Goal: Task Accomplishment & Management: Use online tool/utility

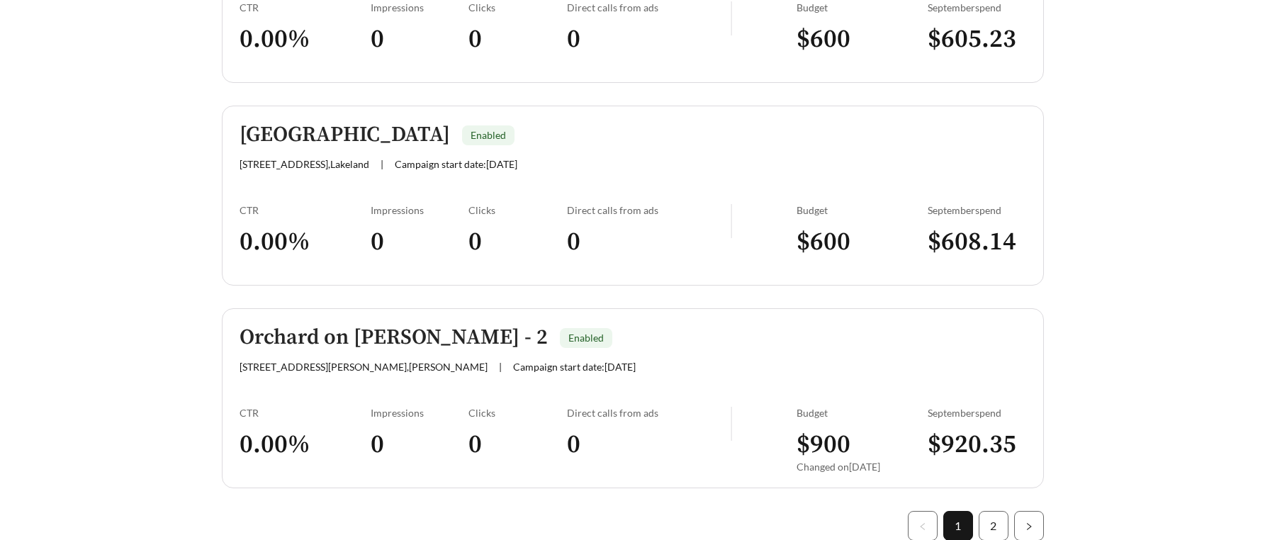
scroll to position [4055, 0]
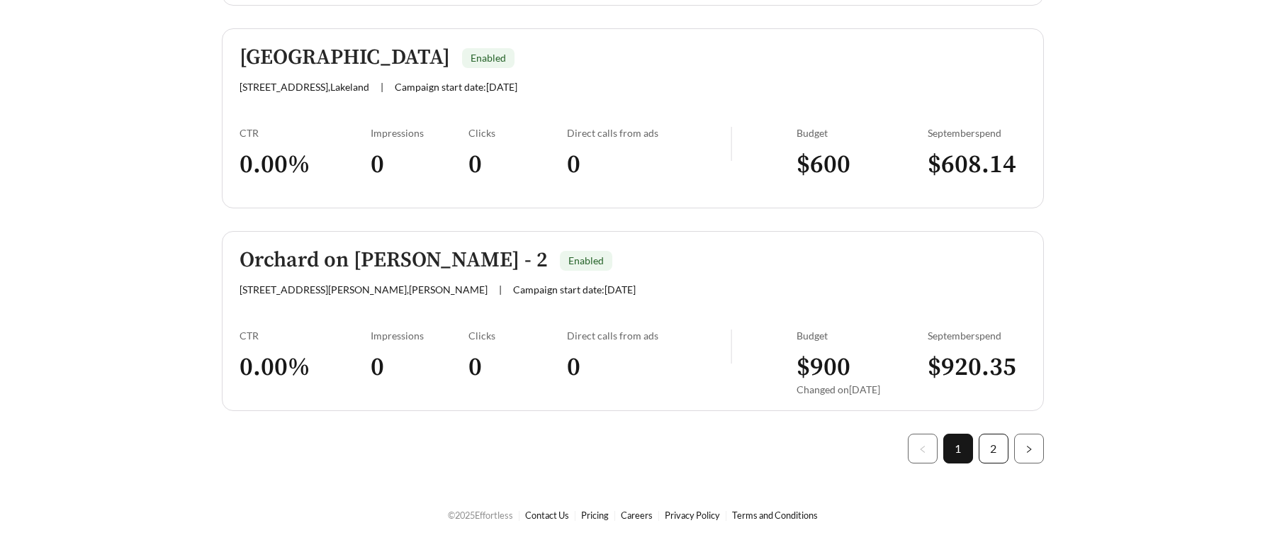
click at [990, 444] on link "2" at bounding box center [993, 448] width 28 height 28
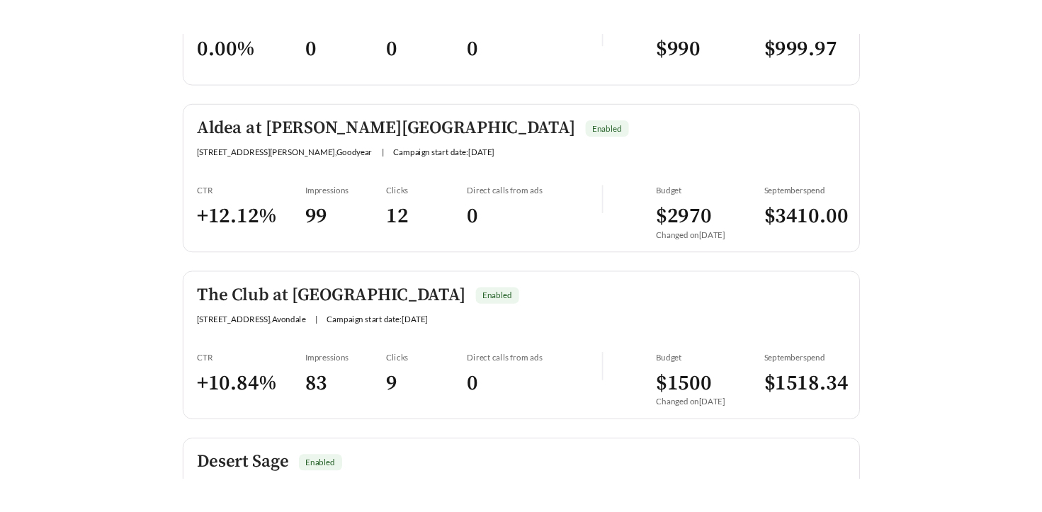
scroll to position [2172, 0]
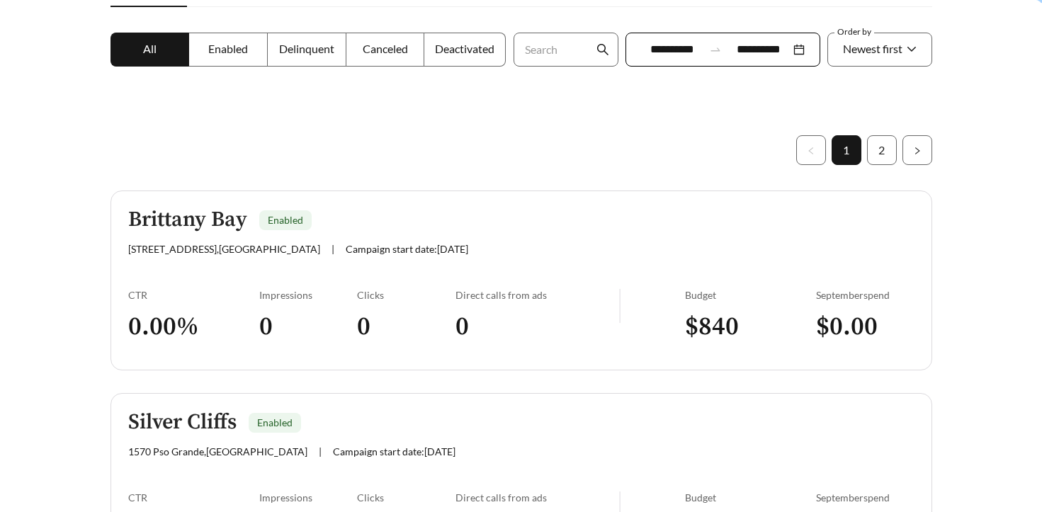
scroll to position [249, 0]
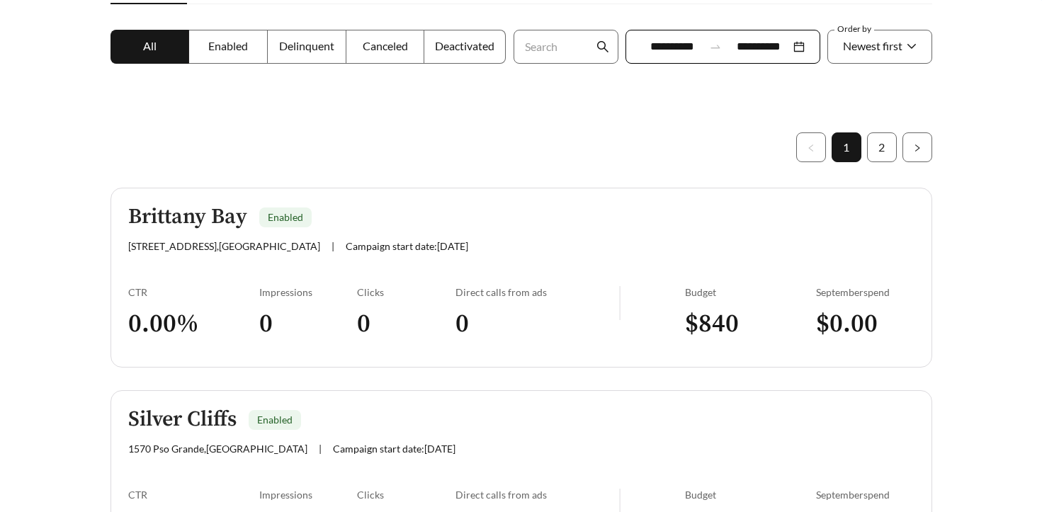
click at [699, 53] on input "**********" at bounding box center [672, 46] width 63 height 17
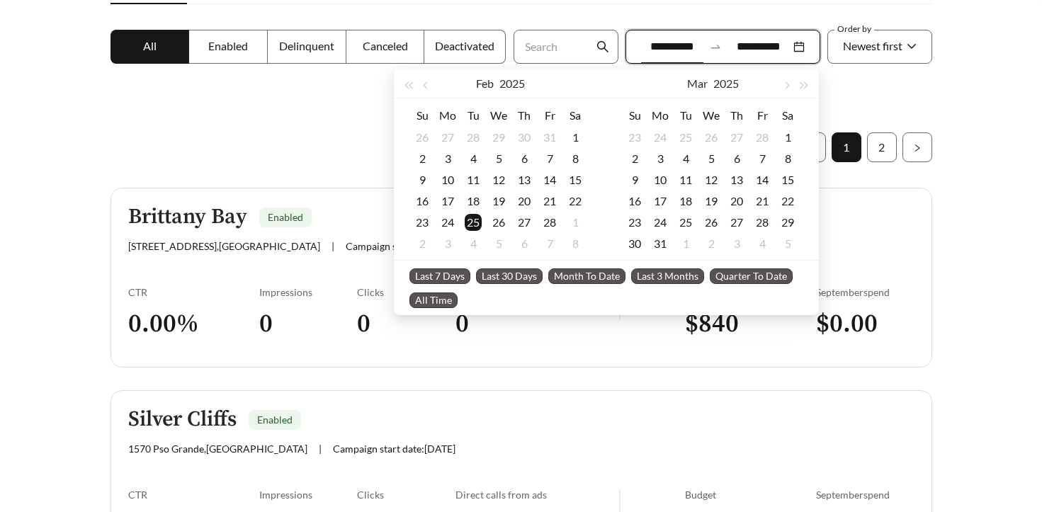
click at [504, 273] on span "Last 30 Days" at bounding box center [509, 277] width 67 height 16
type input "**********"
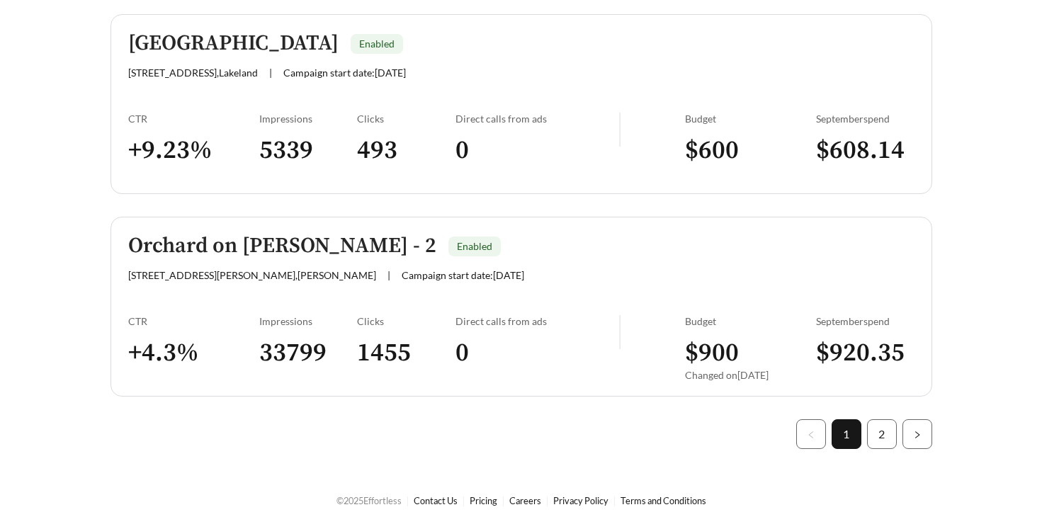
scroll to position [4083, 0]
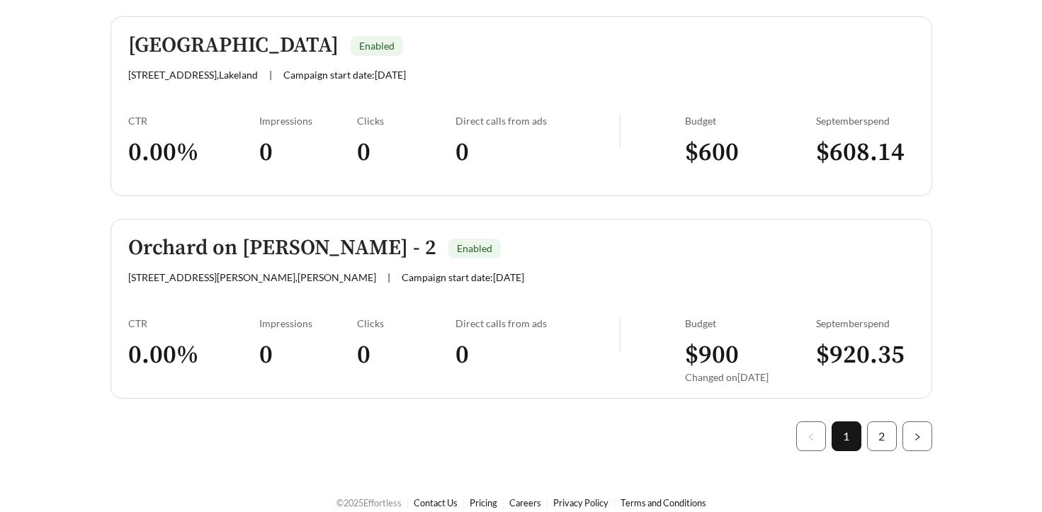
scroll to position [4083, 0]
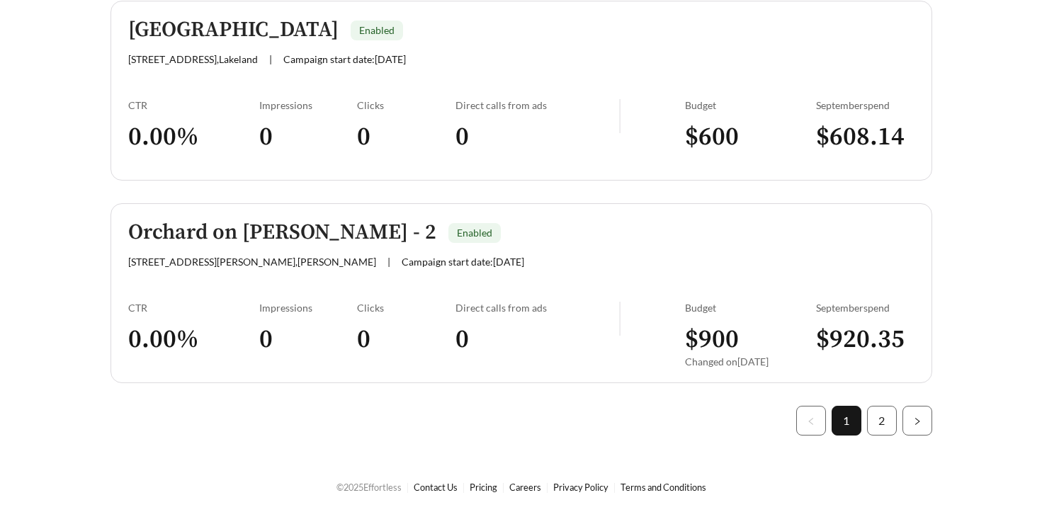
click at [504, 242] on div "Orchard on Gilbert - 2 Enabled" at bounding box center [423, 232] width 590 height 23
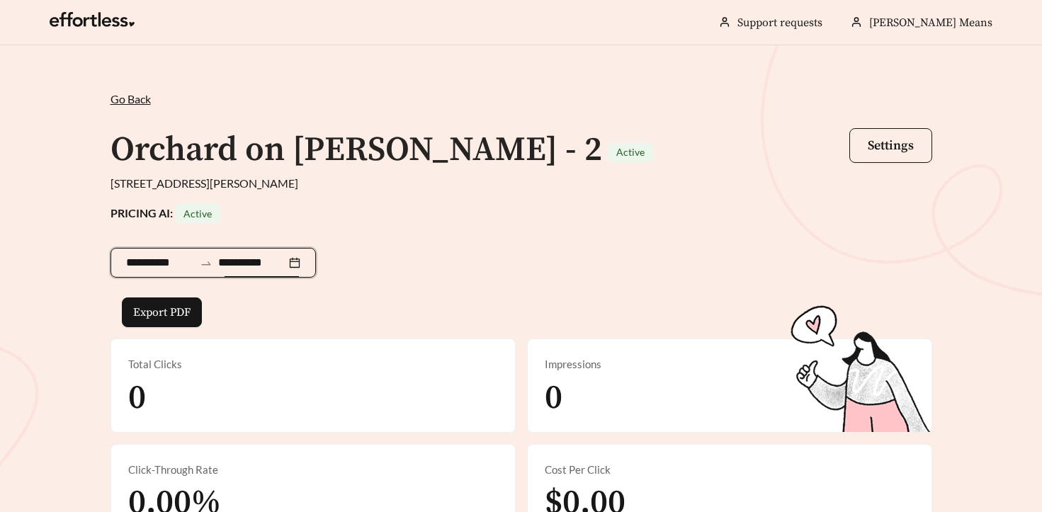
click at [281, 267] on input "**********" at bounding box center [252, 262] width 68 height 17
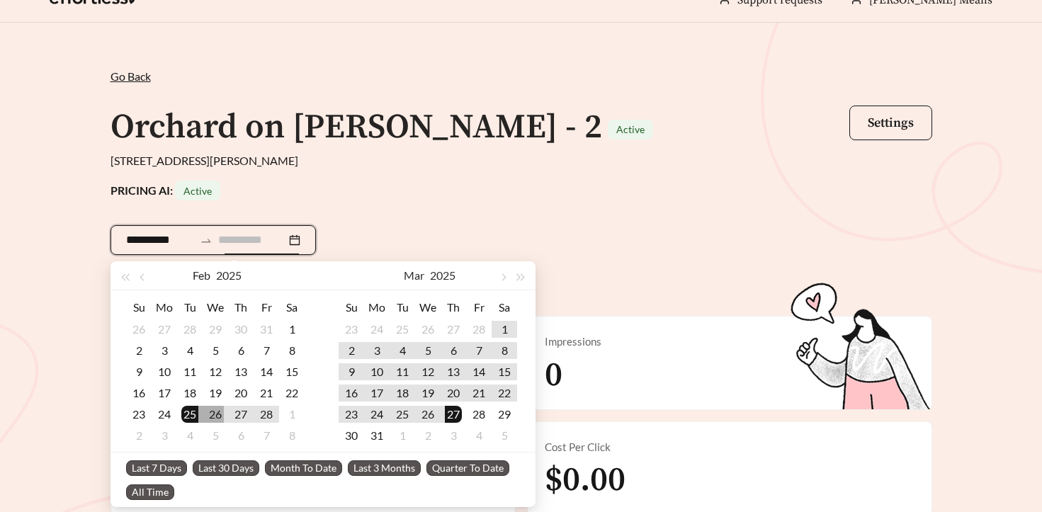
scroll to position [27, 0]
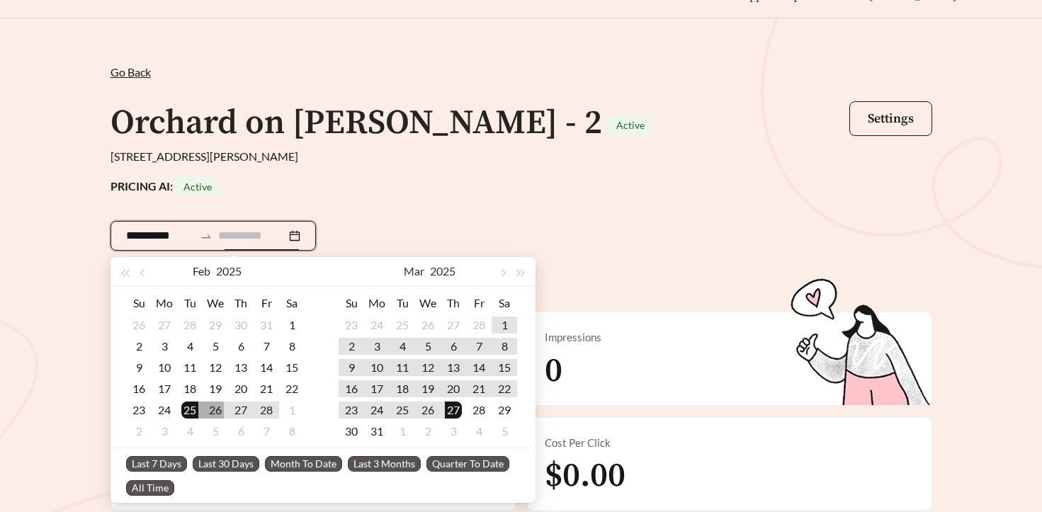
type input "**********"
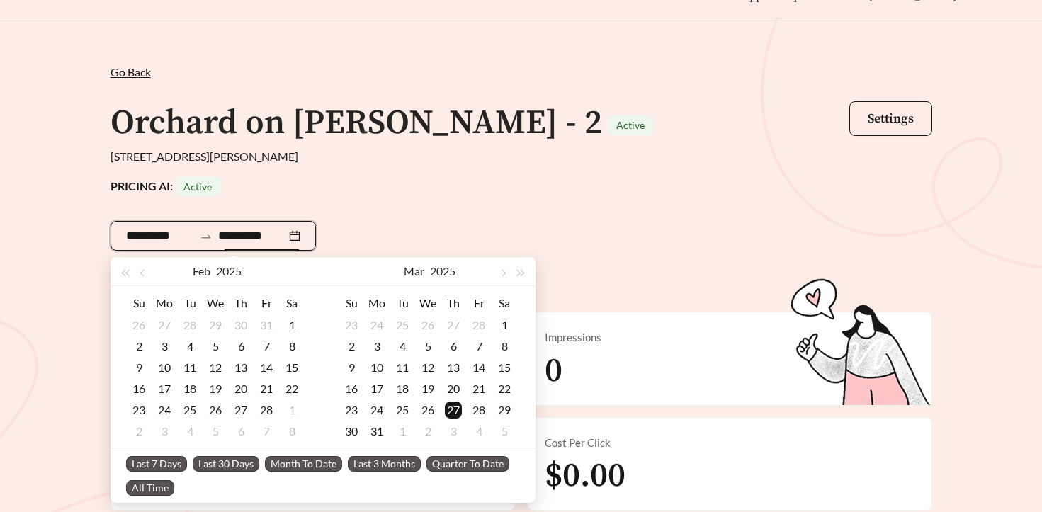
click at [226, 460] on span "Last 30 Days" at bounding box center [226, 464] width 67 height 16
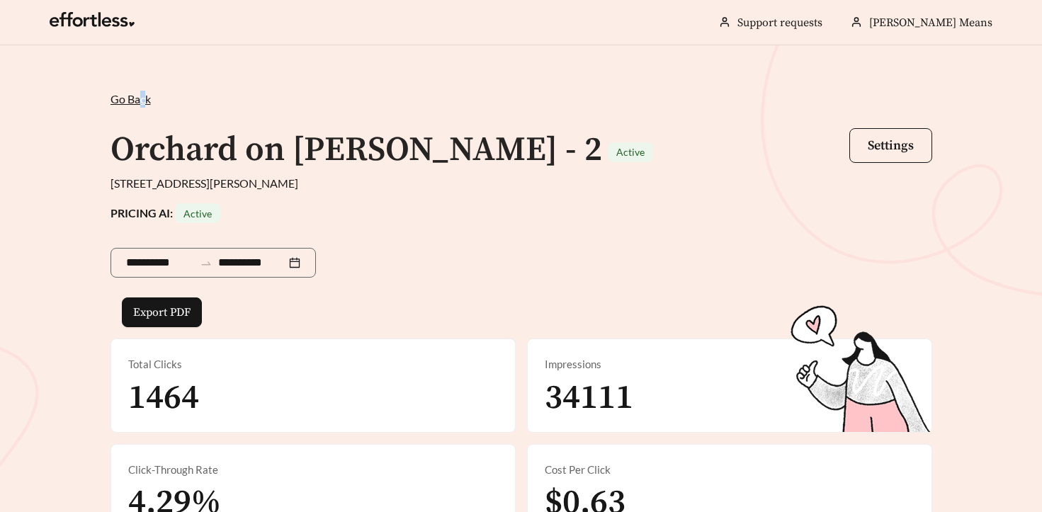
click at [142, 96] on span "Go Back" at bounding box center [131, 98] width 40 height 13
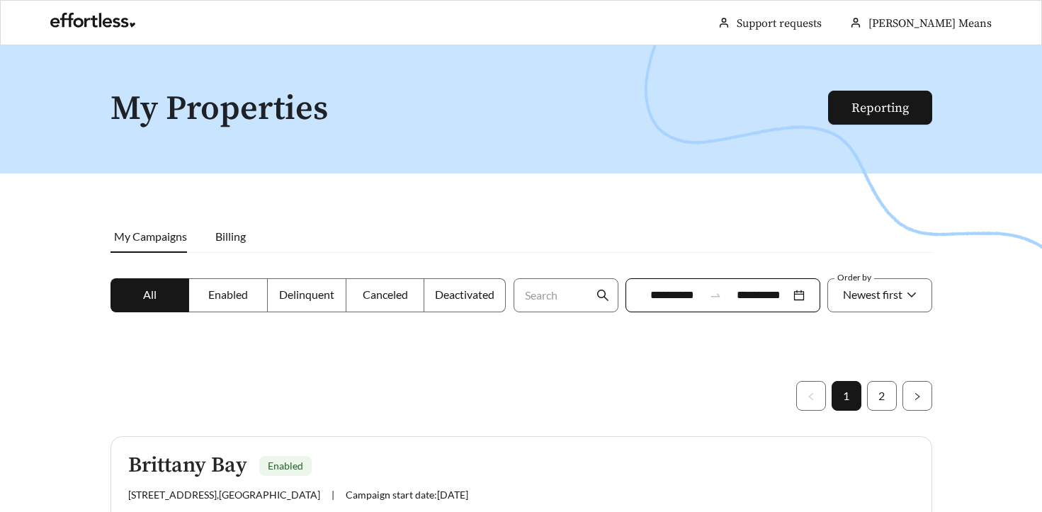
scroll to position [2, 0]
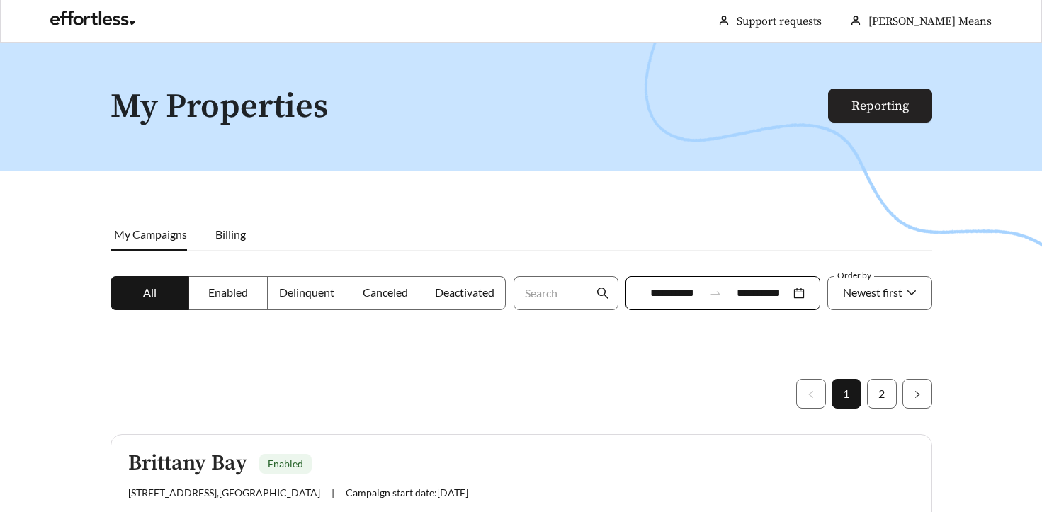
click at [893, 105] on link "Reporting" at bounding box center [880, 106] width 57 height 16
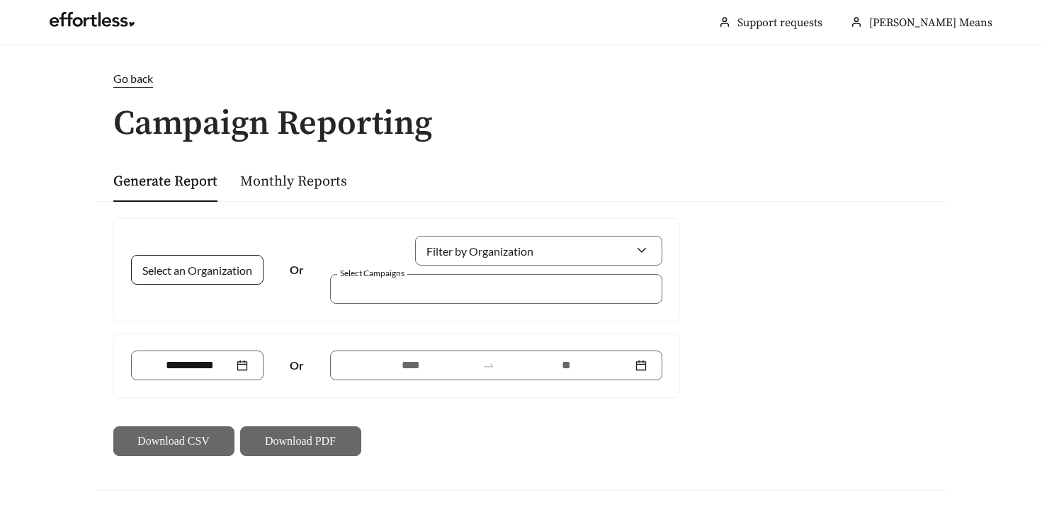
click at [215, 266] on input "Select an Organization" at bounding box center [192, 270] width 91 height 28
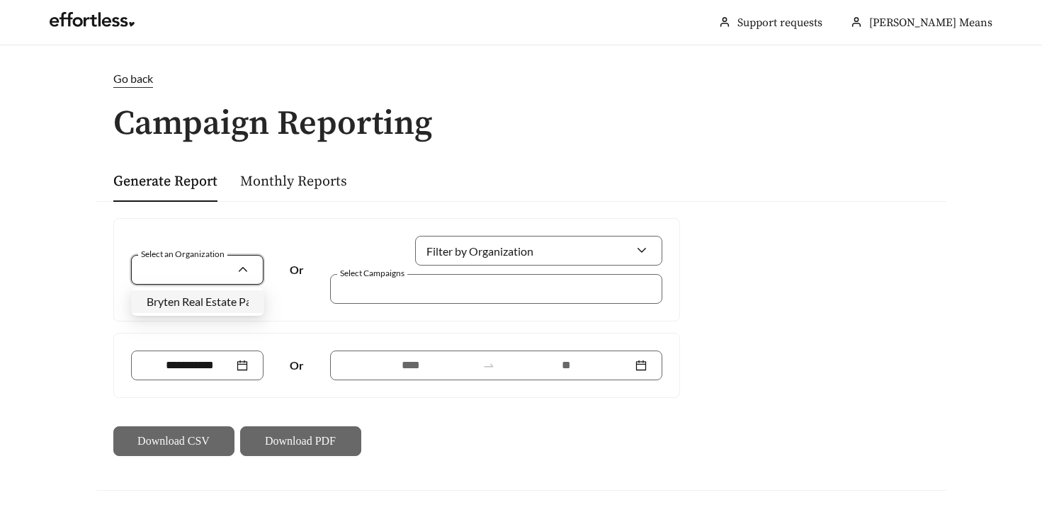
click at [246, 303] on span "Bryten Real Estate Partners" at bounding box center [214, 301] width 135 height 13
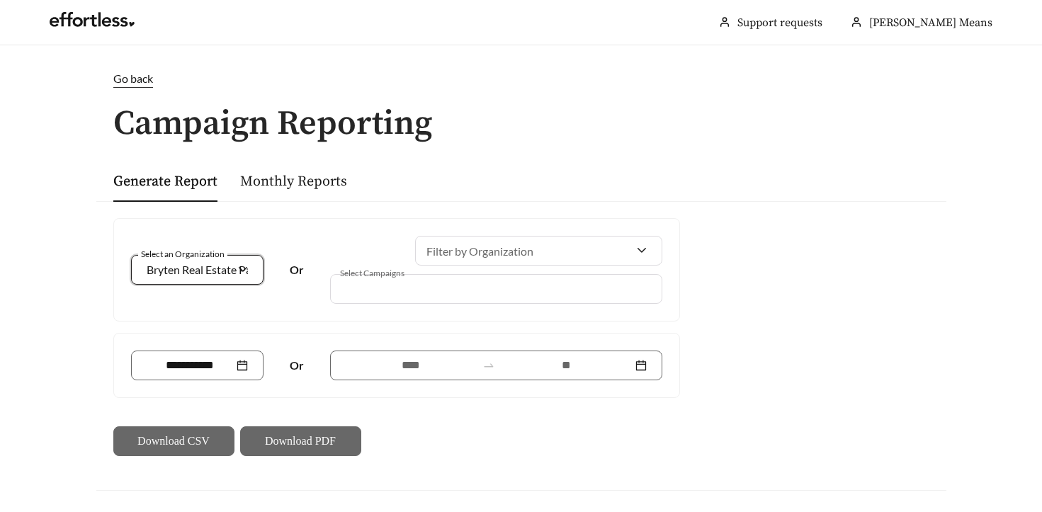
click at [412, 290] on div at bounding box center [487, 288] width 300 height 19
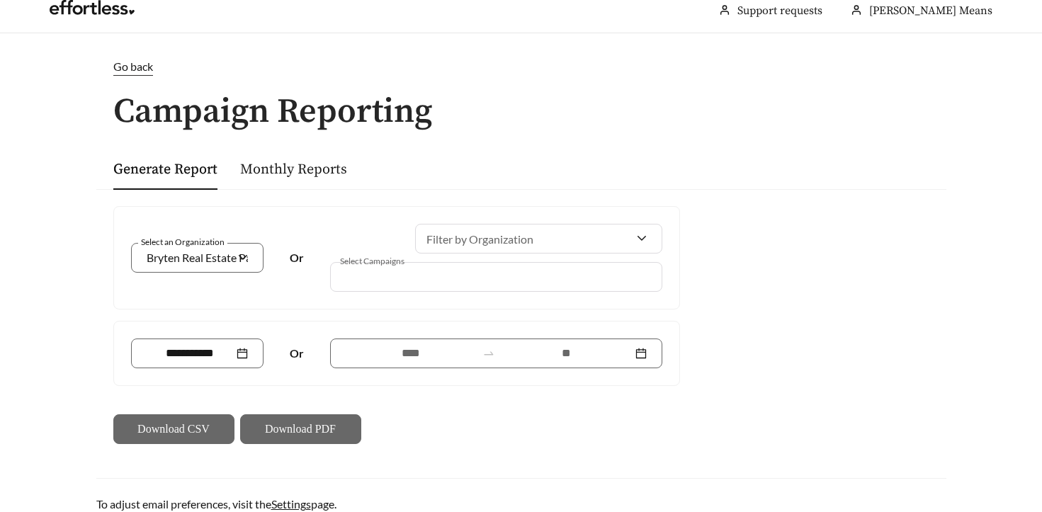
click at [384, 278] on div at bounding box center [487, 276] width 300 height 19
click at [212, 259] on span "Bryten Real Estate Partners" at bounding box center [214, 257] width 135 height 13
click at [351, 274] on div at bounding box center [487, 276] width 300 height 19
click at [244, 351] on div at bounding box center [198, 353] width 102 height 17
click at [476, 214] on div "Select an Organization Or Filter by Organization Select Campaigns" at bounding box center [396, 258] width 565 height 102
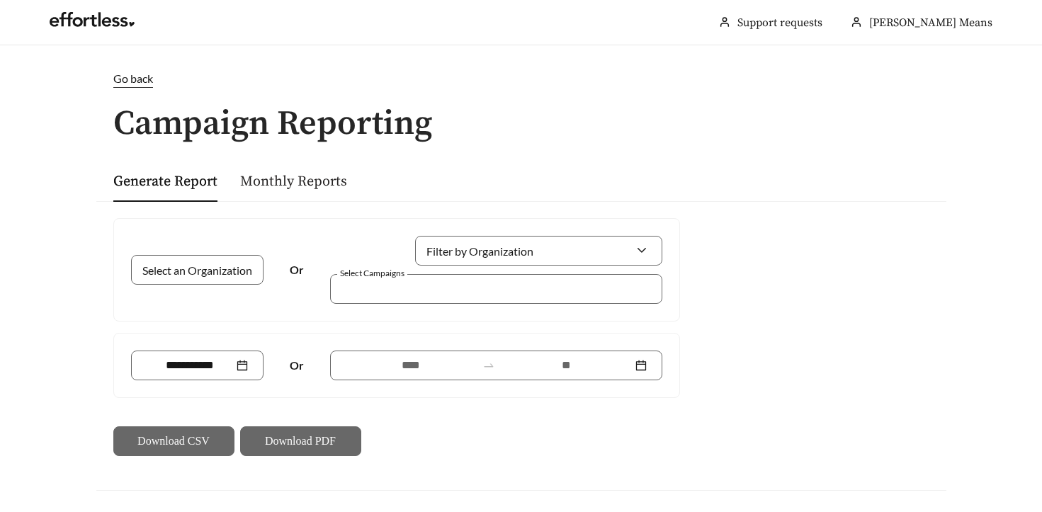
click at [298, 189] on link "Monthly Reports" at bounding box center [293, 182] width 107 height 18
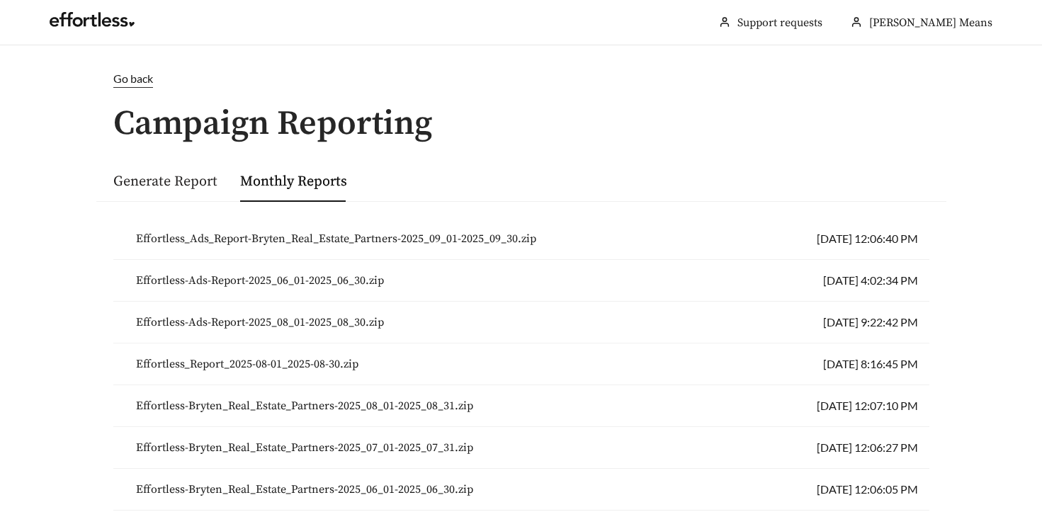
click at [170, 188] on link "Generate Report" at bounding box center [165, 182] width 104 height 18
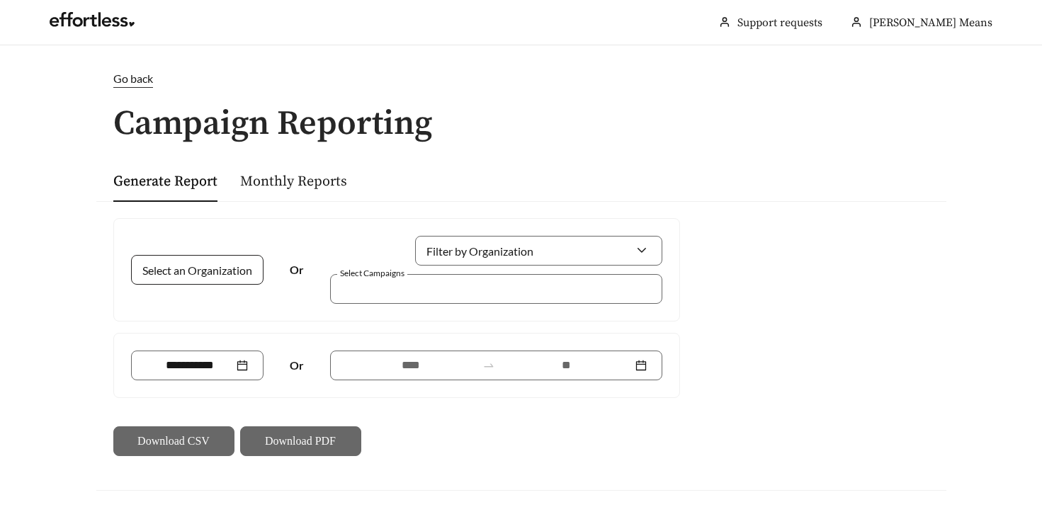
click at [240, 262] on div at bounding box center [197, 270] width 133 height 30
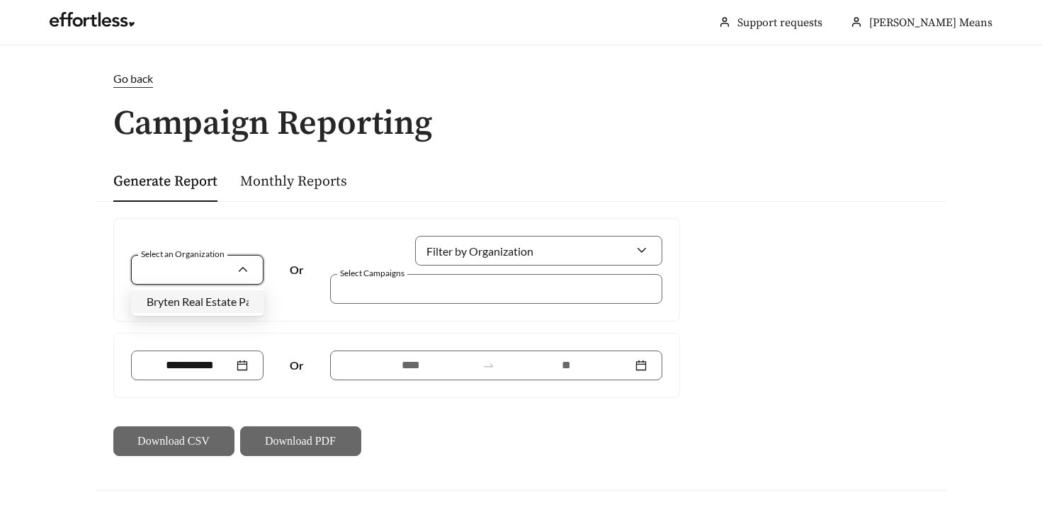
click at [261, 243] on div "Select an Organization Or Filter by Organization Select Campaigns" at bounding box center [396, 270] width 531 height 68
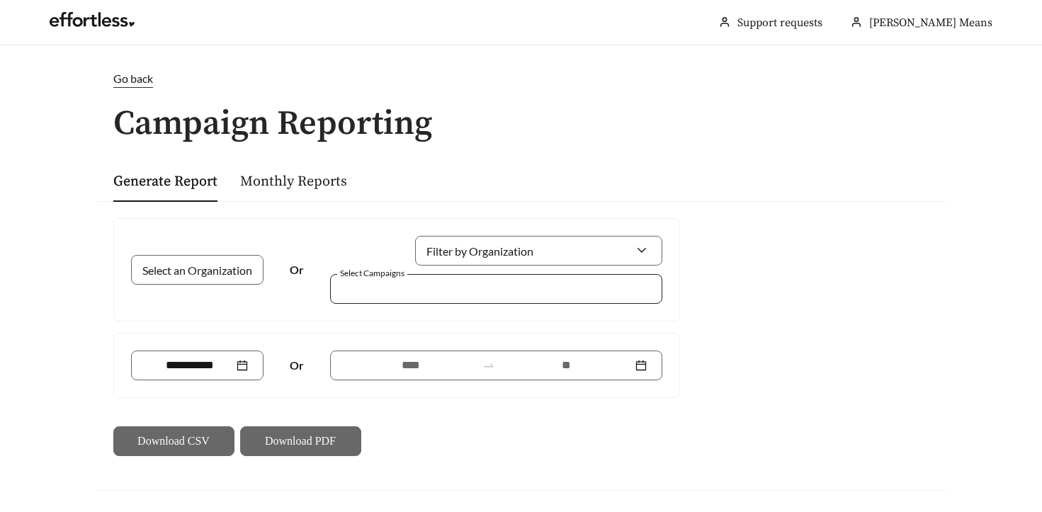
click at [370, 291] on div at bounding box center [487, 288] width 300 height 19
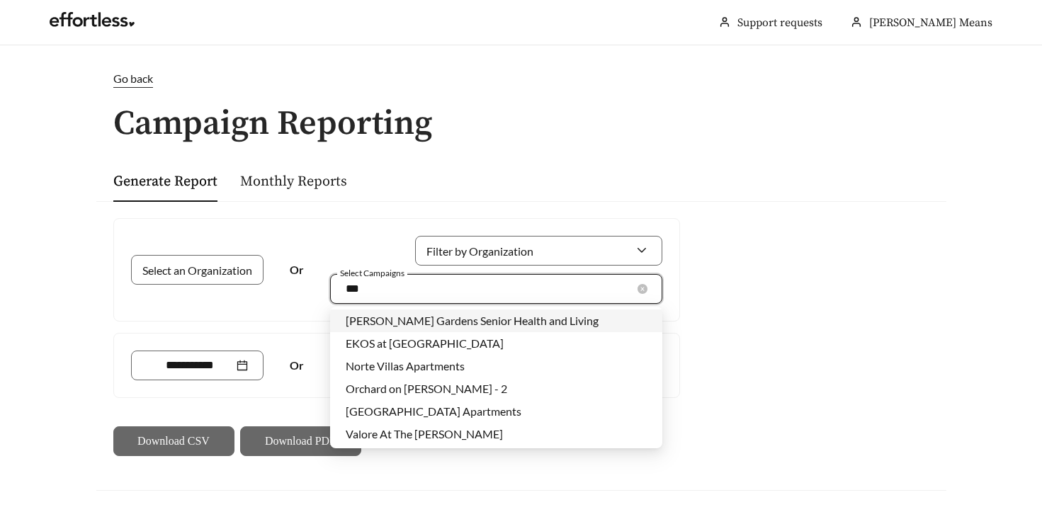
type input "****"
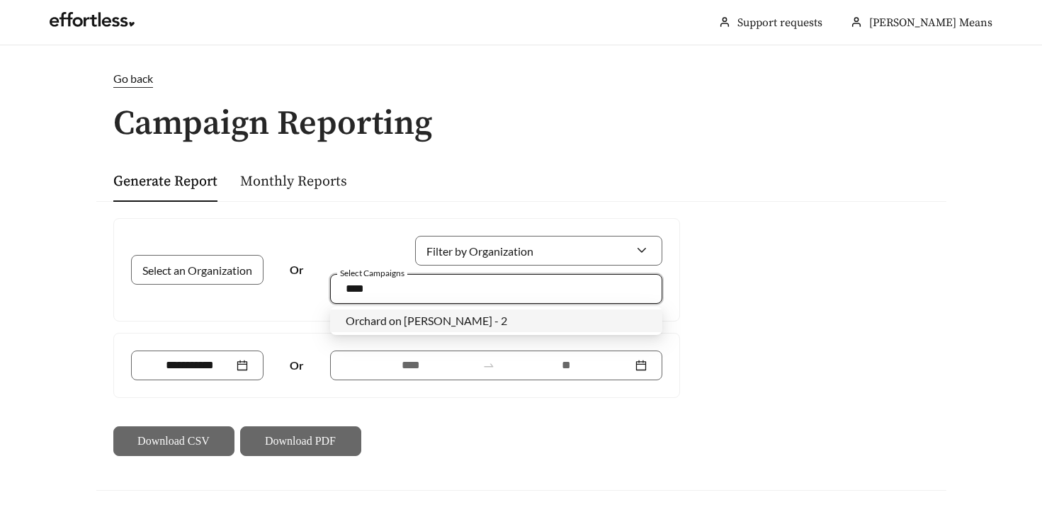
click at [394, 324] on span "Orchard on [PERSON_NAME] - 2" at bounding box center [427, 320] width 162 height 13
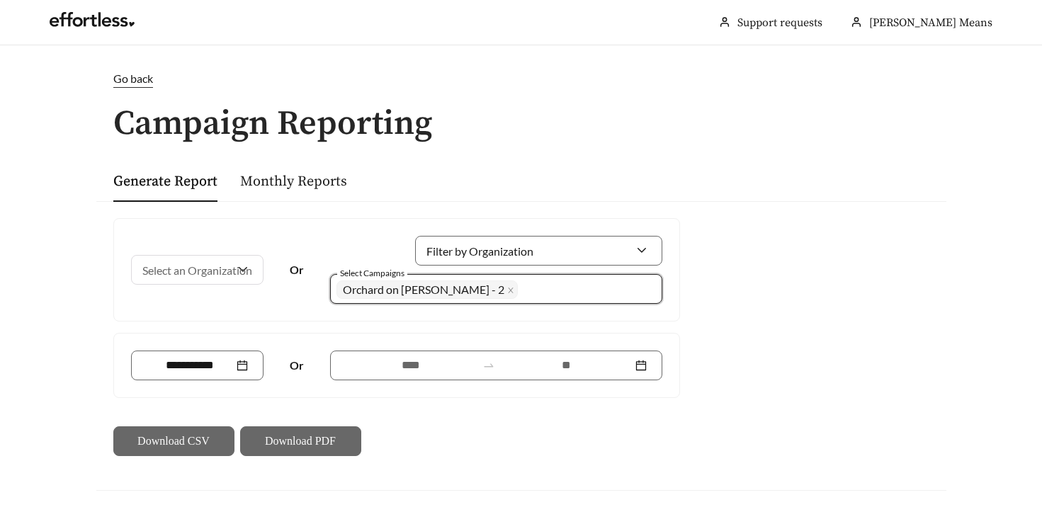
click at [326, 256] on div "Filter by Organization Select Campaigns 1880 Orchard on Gilbert - 2 + 0 ..." at bounding box center [496, 270] width 341 height 68
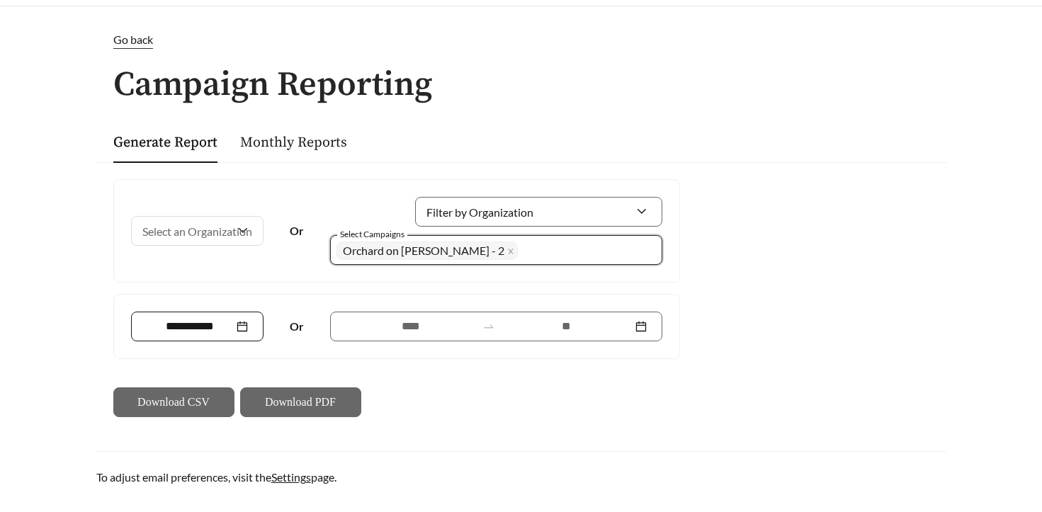
click at [242, 327] on div at bounding box center [198, 326] width 102 height 17
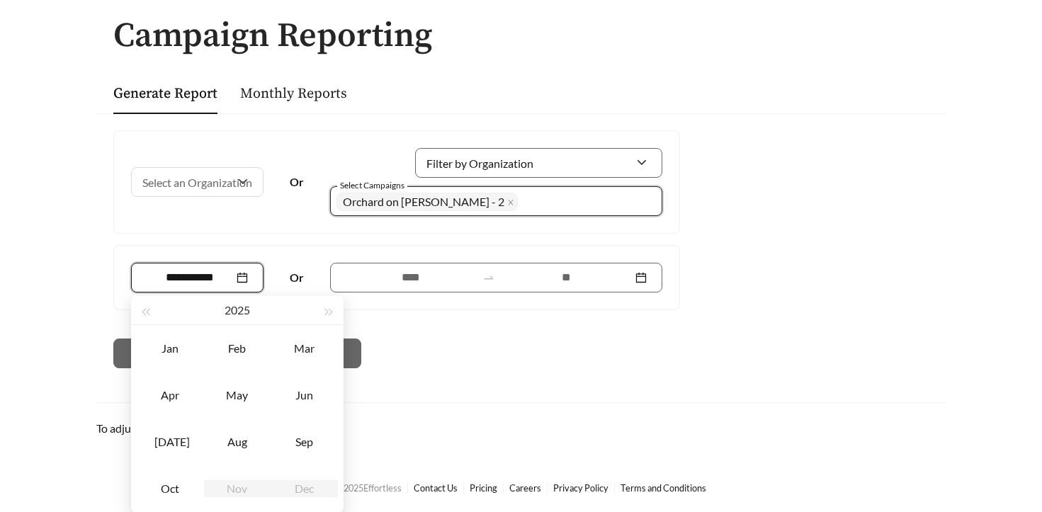
scroll to position [89, 0]
click at [305, 443] on div "Sep" at bounding box center [304, 441] width 43 height 17
type input "*******"
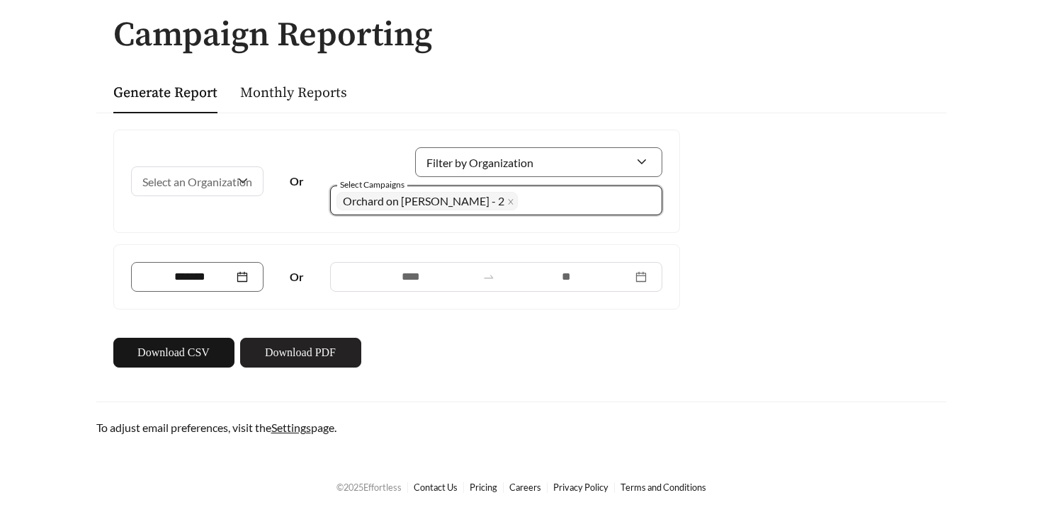
click at [288, 350] on span "Download PDF" at bounding box center [300, 352] width 71 height 17
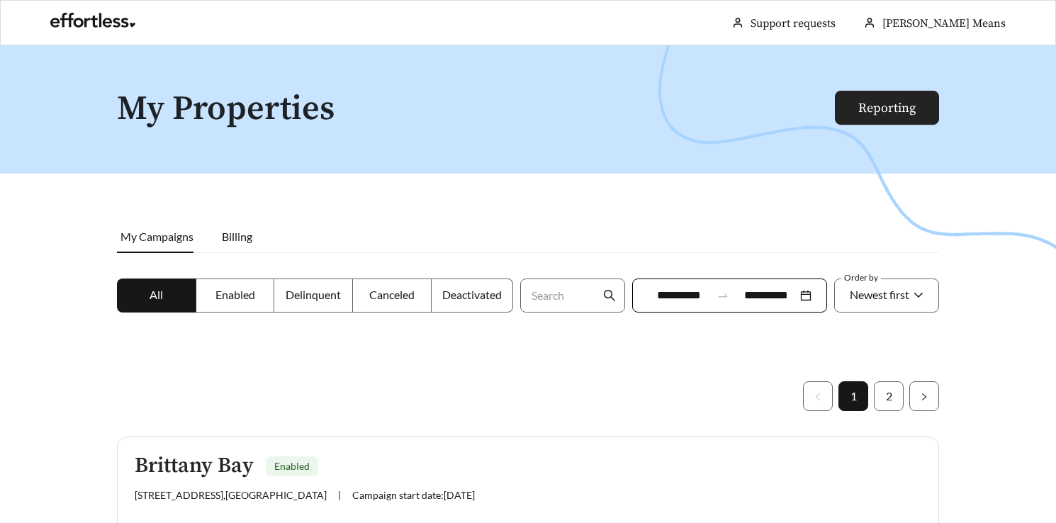
click at [858, 109] on link "Reporting" at bounding box center [886, 108] width 57 height 16
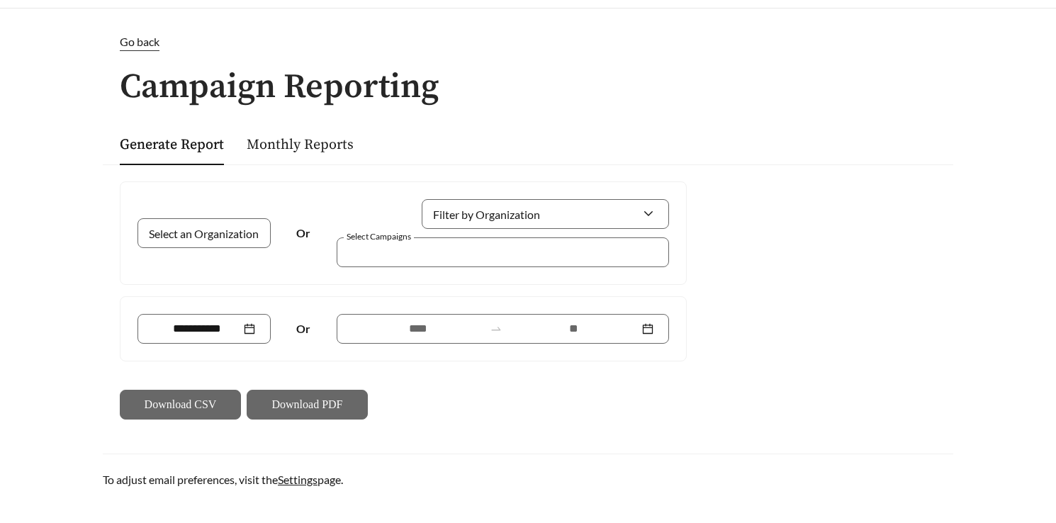
scroll to position [52, 0]
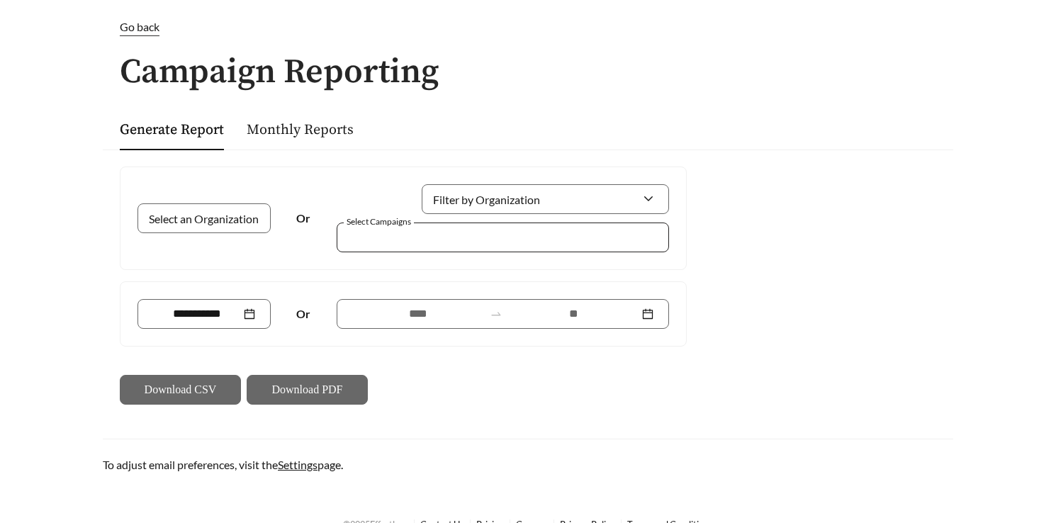
click at [424, 228] on div at bounding box center [493, 236] width 300 height 19
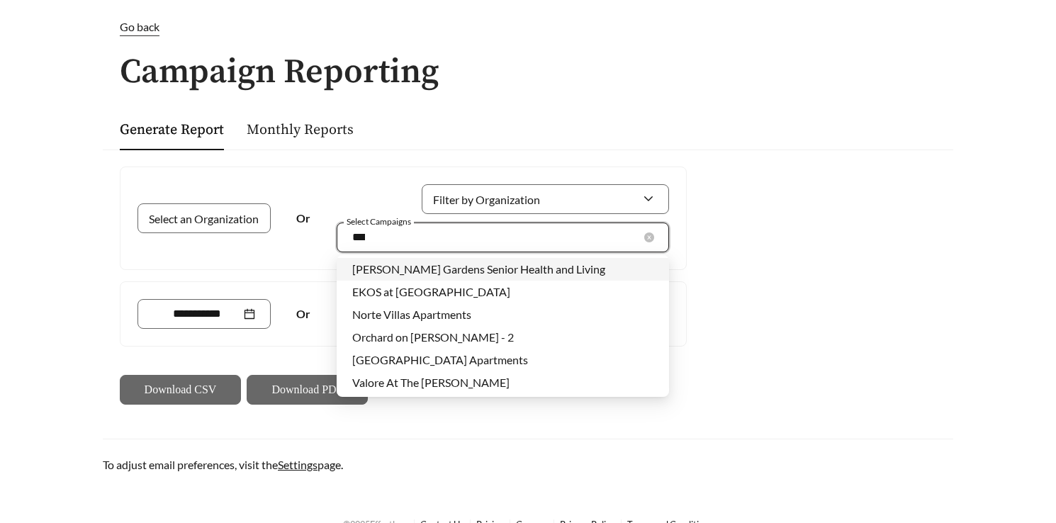
type input "*****"
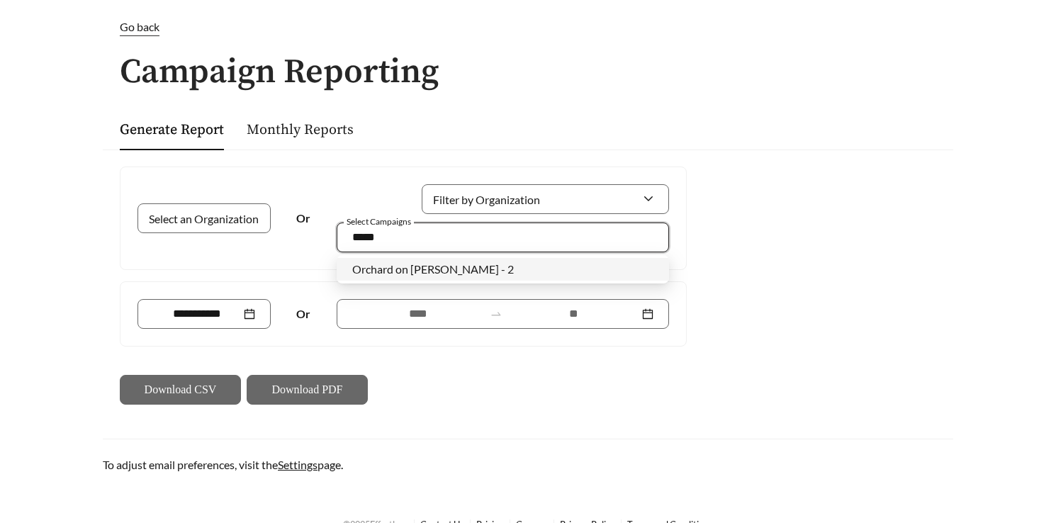
click at [423, 273] on span "Orchard on [PERSON_NAME] - 2" at bounding box center [433, 268] width 162 height 13
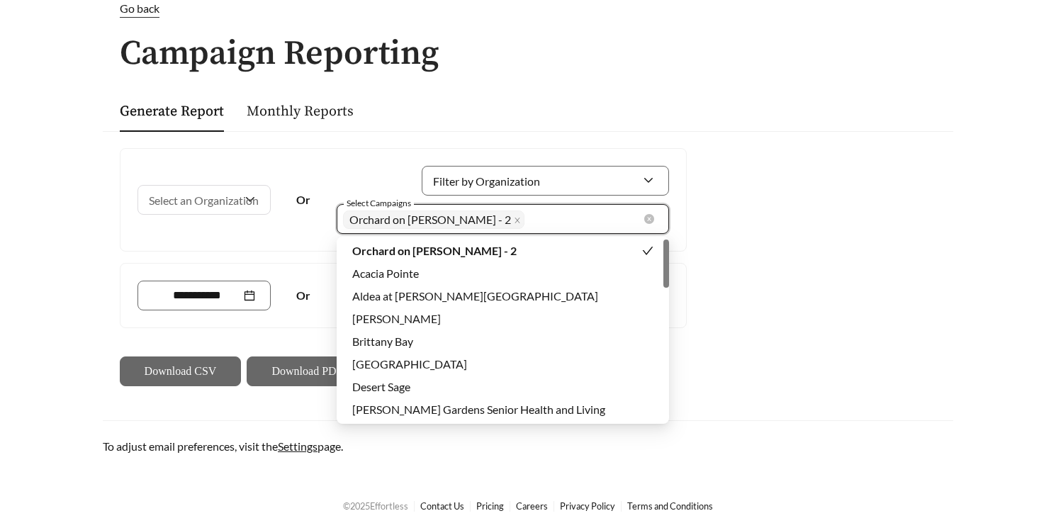
scroll to position [77, 0]
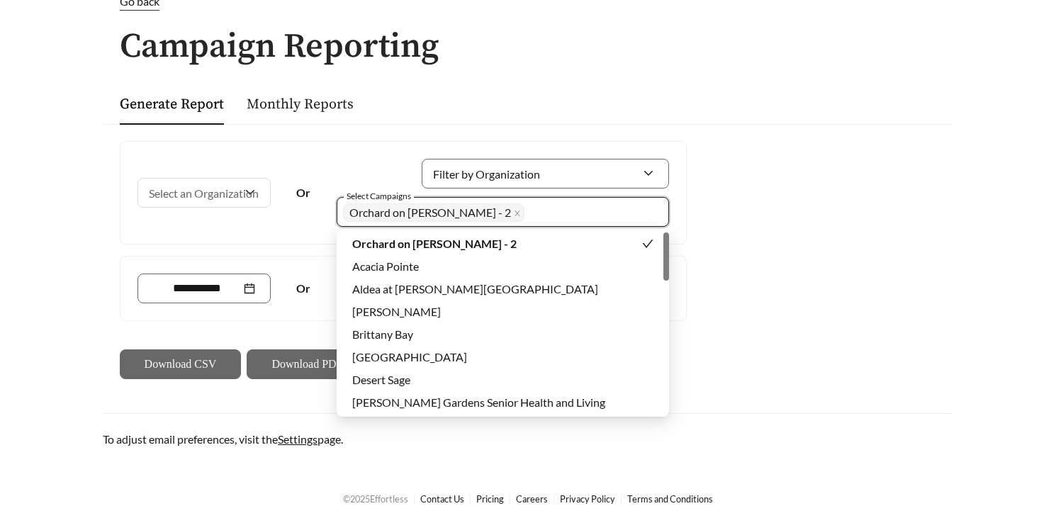
click at [288, 250] on div "Select an Organization Or Filter by Organization Select Campaigns Orchard on Gi…" at bounding box center [403, 260] width 578 height 238
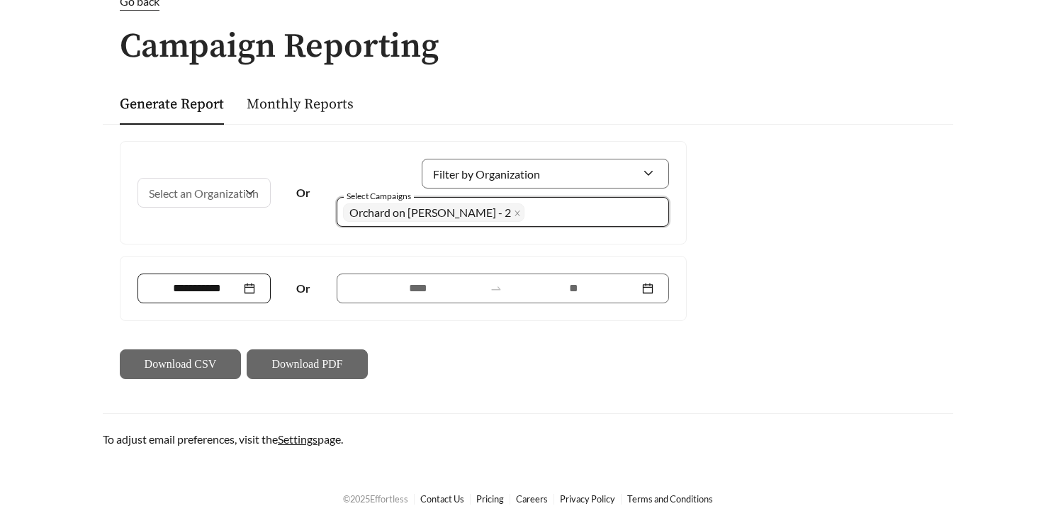
click at [253, 286] on div at bounding box center [204, 288] width 102 height 17
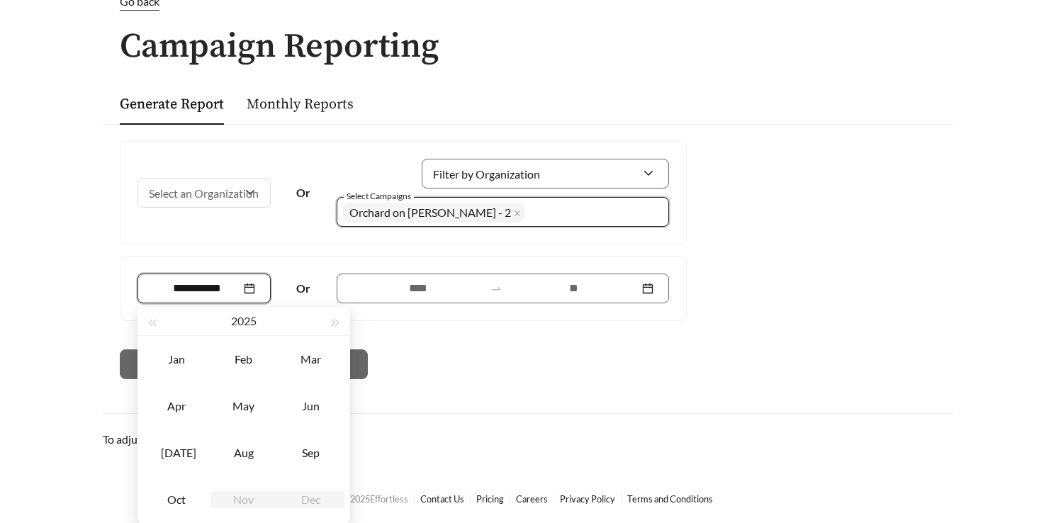
click at [344, 261] on div "Or" at bounding box center [402, 288] width 565 height 64
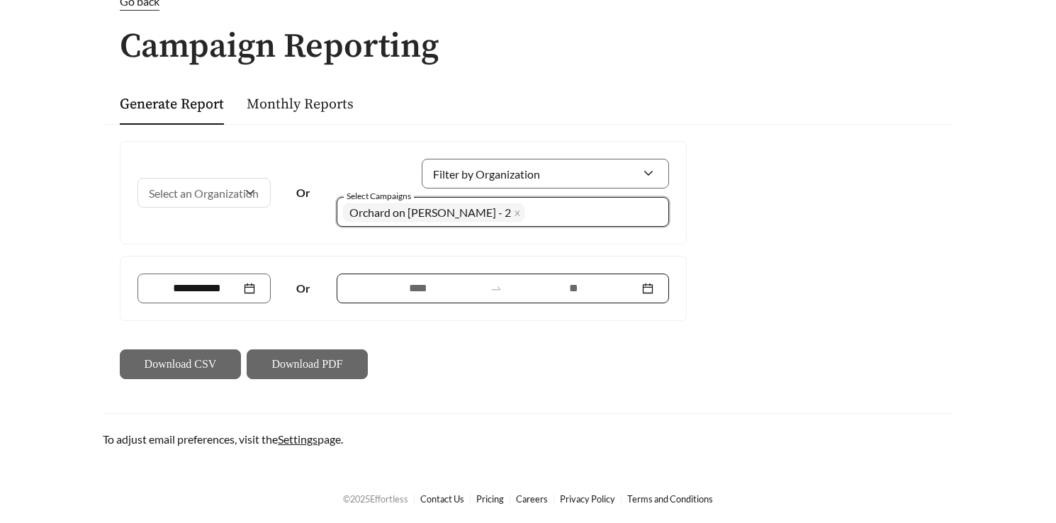
click at [385, 286] on input at bounding box center [417, 288] width 131 height 17
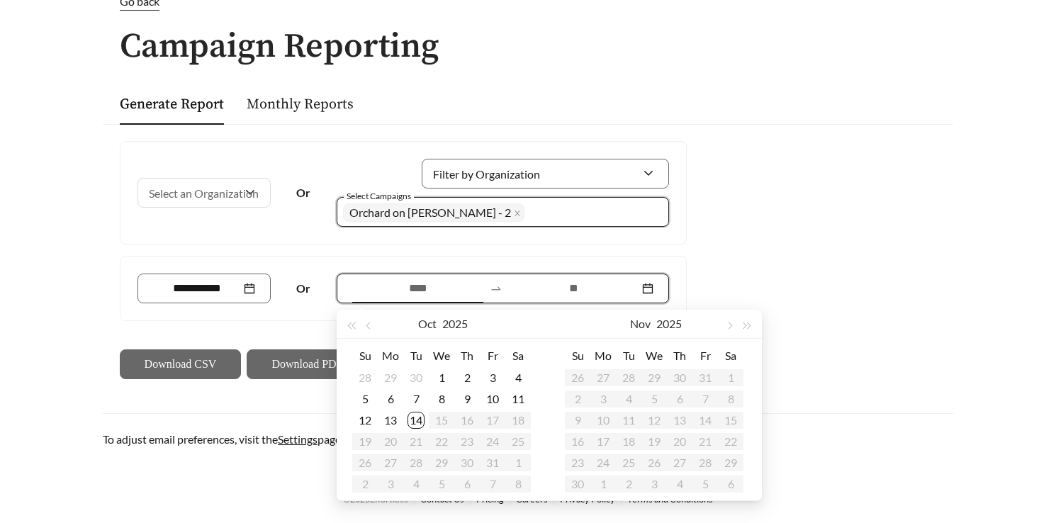
scroll to position [79, 0]
click at [371, 324] on span "button" at bounding box center [369, 325] width 7 height 7
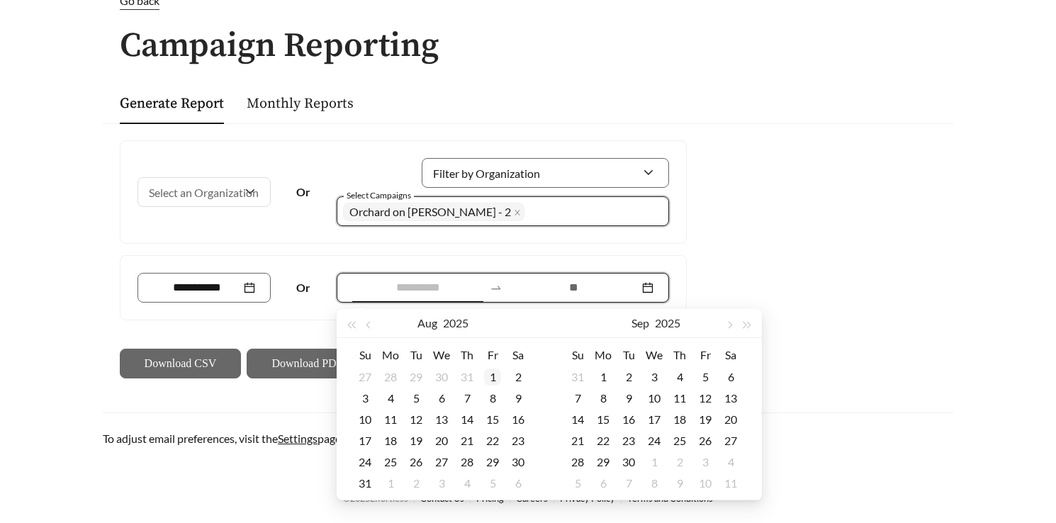
click at [486, 378] on div "1" at bounding box center [492, 376] width 17 height 17
click at [373, 329] on button "button" at bounding box center [370, 323] width 18 height 28
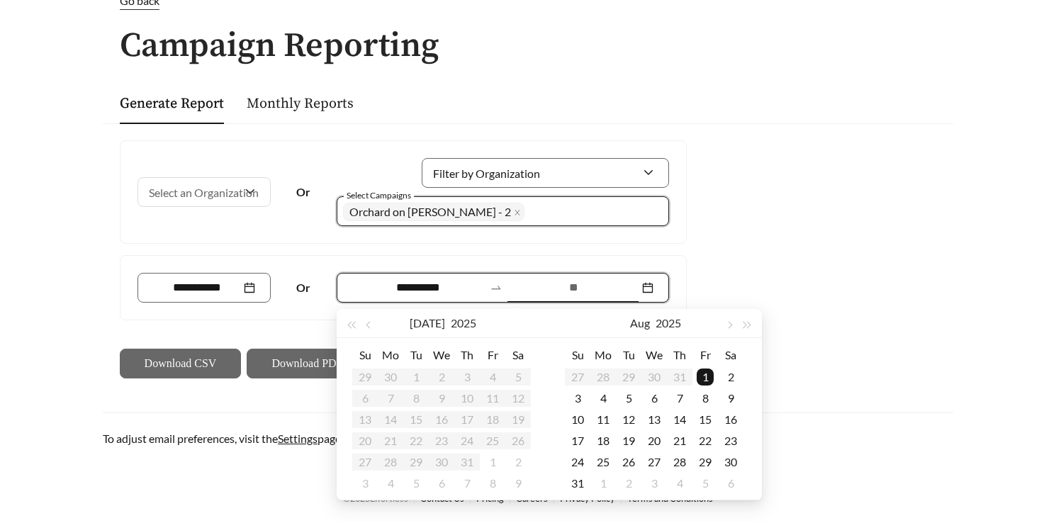
click at [417, 377] on table "Su Mo Tu We Th Fr Sa 29 30 1 2 3 4 5 6 7 8 9 10 11 12 13 14 15 16 17 18 19 20 2…" at bounding box center [441, 419] width 179 height 150
click at [412, 377] on table "Su Mo Tu We Th Fr Sa 29 30 1 2 3 4 5 6 7 8 9 10 11 12 13 14 15 16 17 18 19 20 2…" at bounding box center [441, 419] width 179 height 150
click at [426, 286] on input "**********" at bounding box center [417, 287] width 131 height 17
type input "**********"
click at [414, 370] on div "1" at bounding box center [415, 376] width 17 height 17
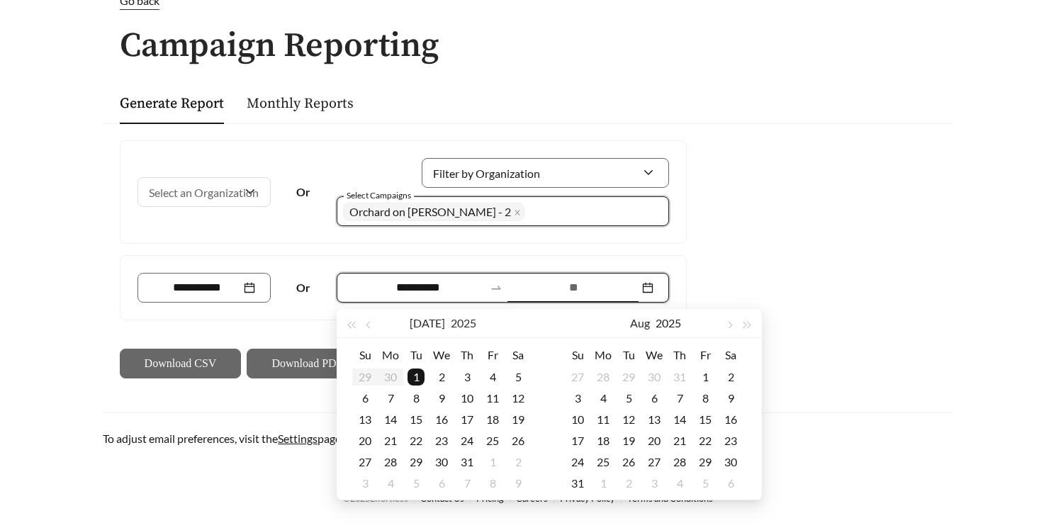
type input "**********"
click at [728, 324] on span "button" at bounding box center [728, 325] width 7 height 7
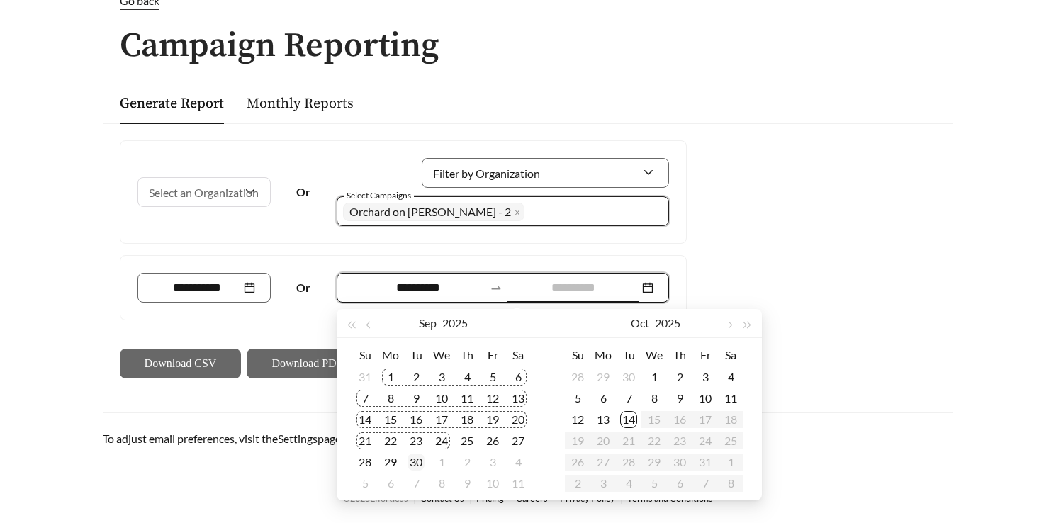
type input "**********"
click at [419, 453] on div "30" at bounding box center [415, 461] width 17 height 17
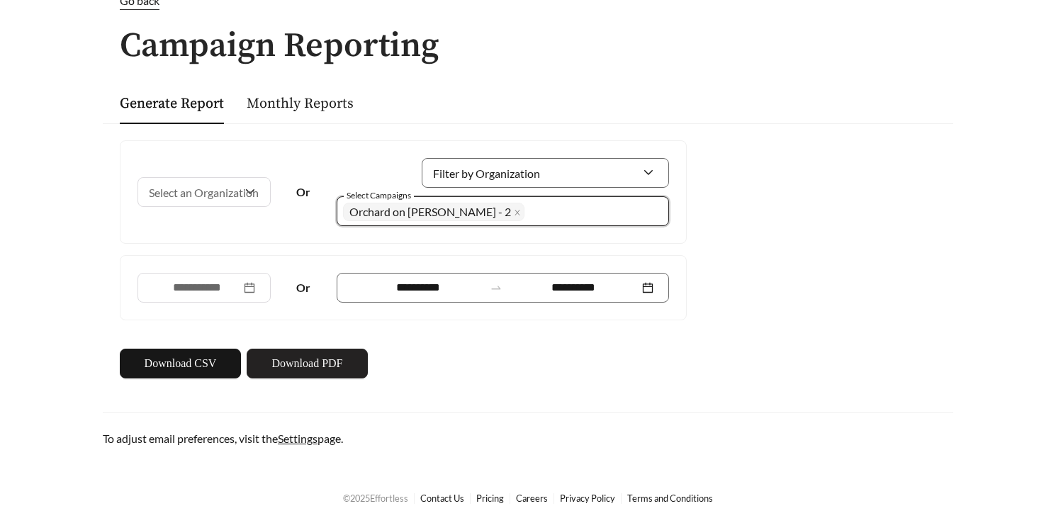
scroll to position [77, 0]
click at [316, 368] on span "Download PDF" at bounding box center [306, 364] width 71 height 17
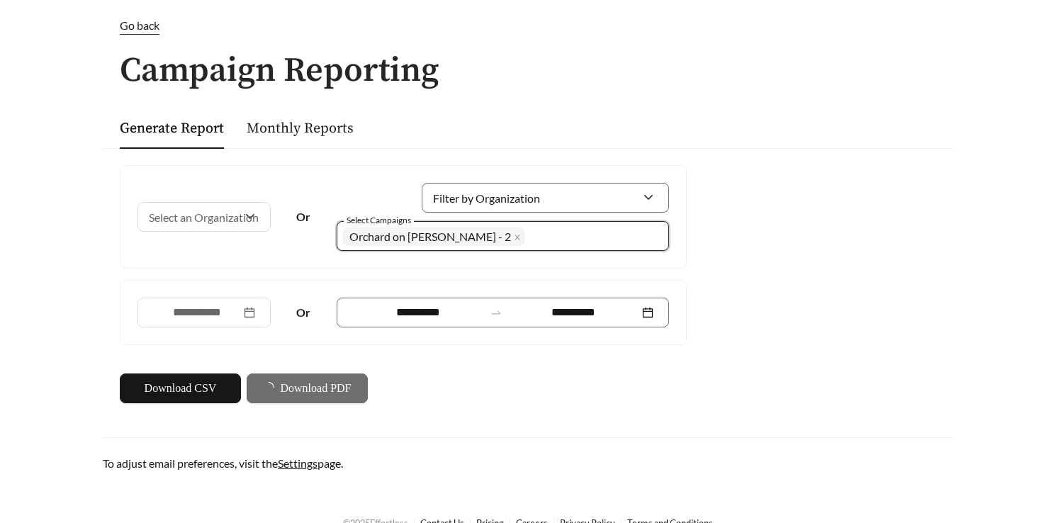
scroll to position [45, 0]
